Goal: Transaction & Acquisition: Download file/media

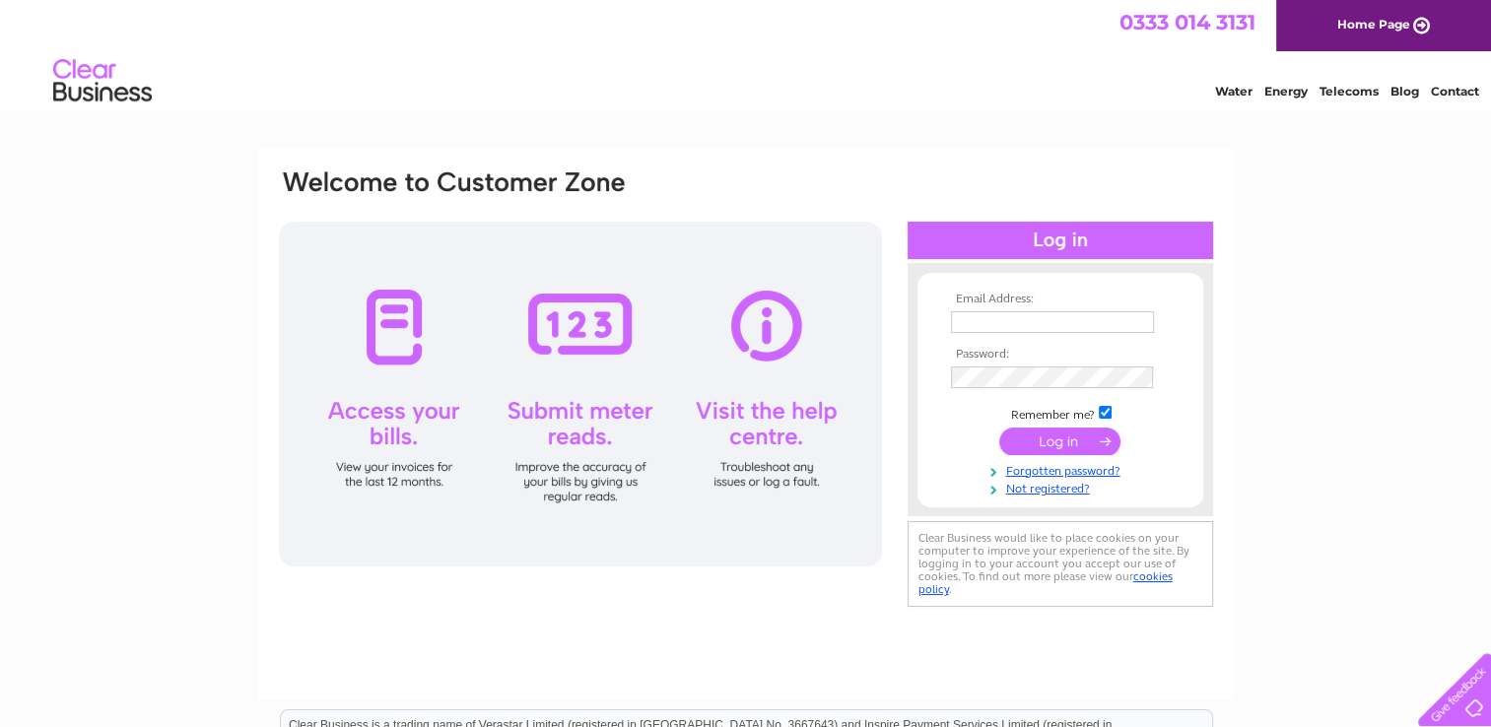
type input "poldinos@btinternet.com"
click at [1065, 436] on input "submit" at bounding box center [1059, 442] width 121 height 28
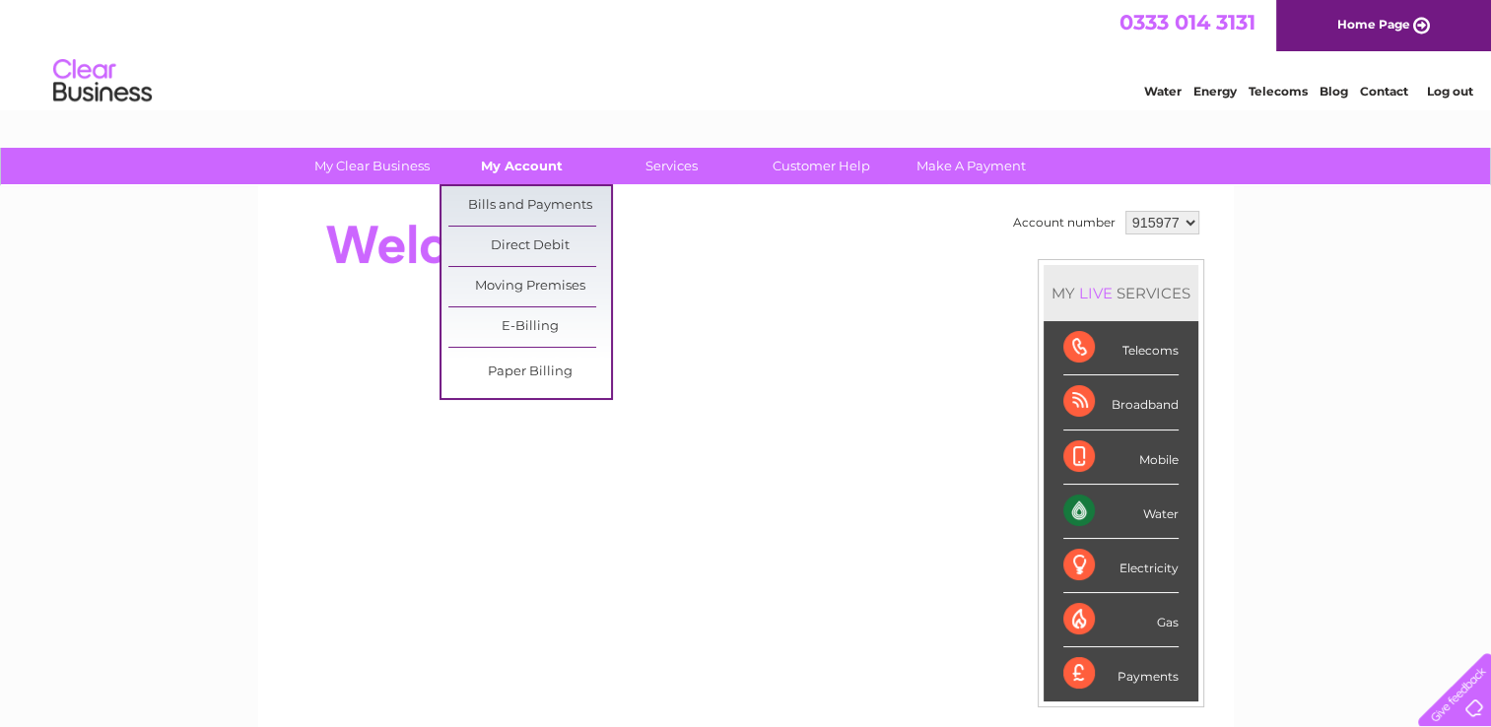
click at [501, 179] on link "My Account" at bounding box center [521, 166] width 163 height 36
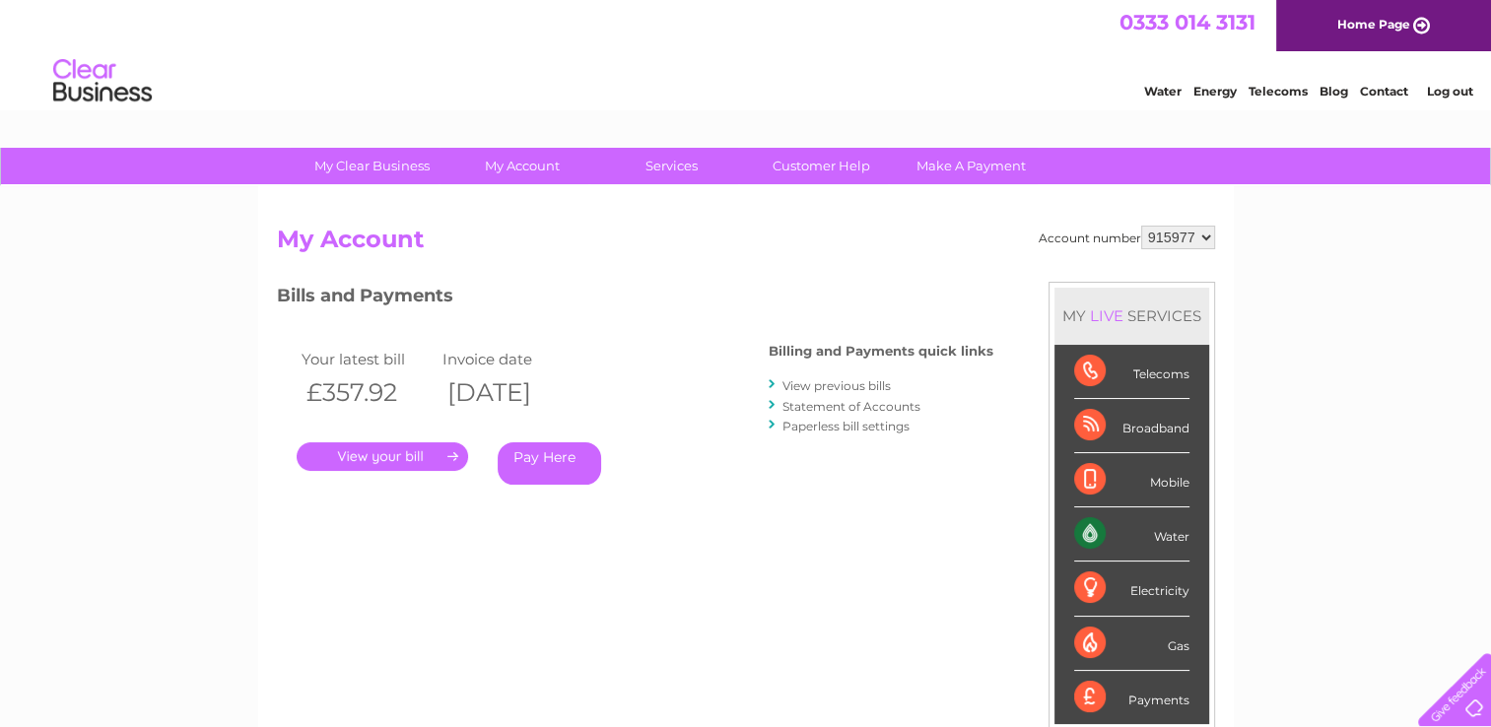
click at [394, 448] on link "." at bounding box center [382, 456] width 171 height 29
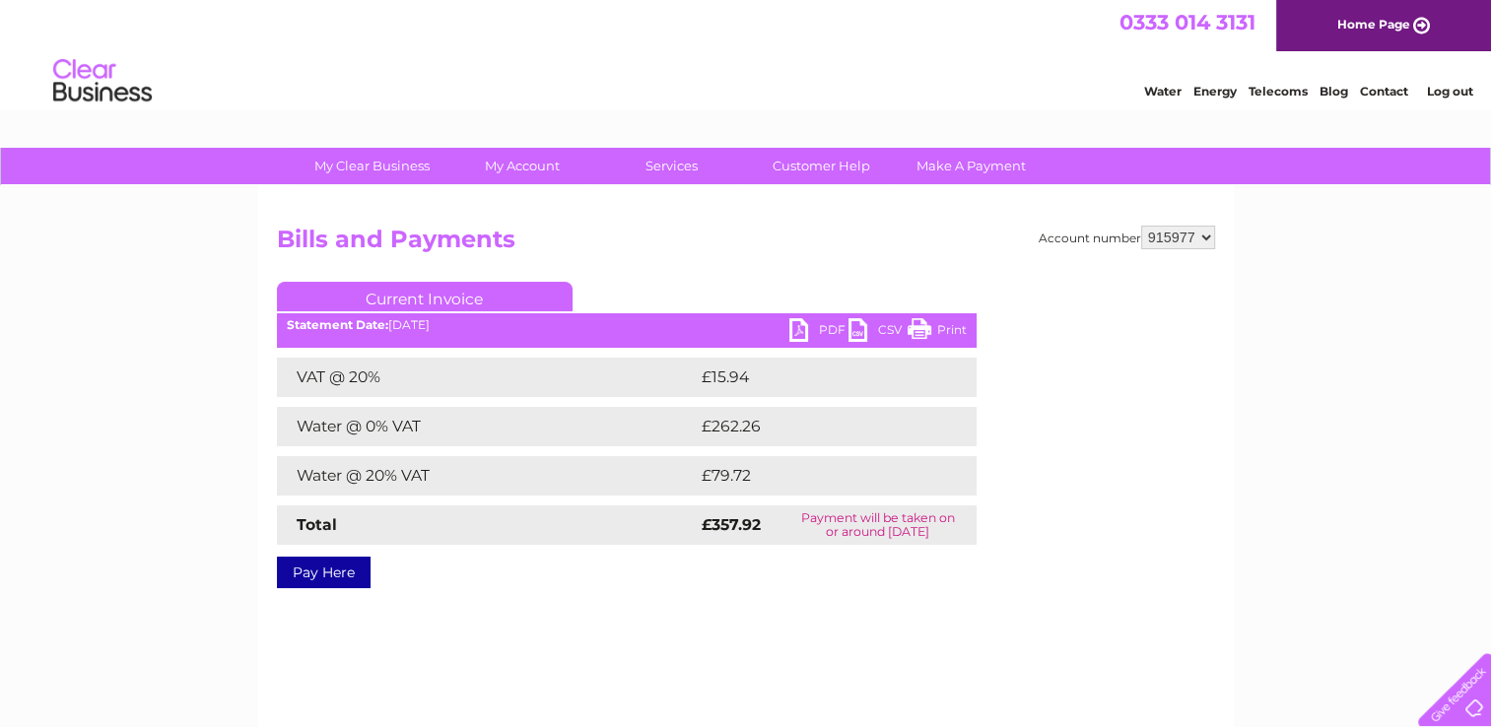
click at [806, 334] on link "PDF" at bounding box center [818, 332] width 59 height 29
click at [797, 330] on link "PDF" at bounding box center [818, 332] width 59 height 29
